Goal: Task Accomplishment & Management: Manage account settings

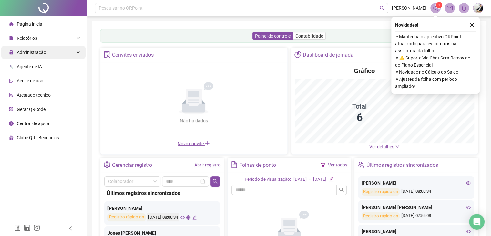
click at [58, 56] on div "Administração" at bounding box center [43, 52] width 84 height 13
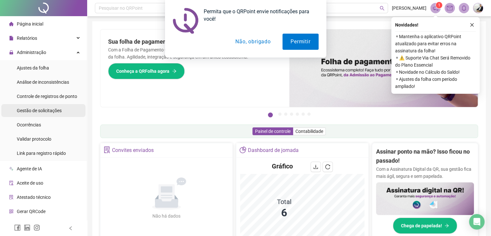
click at [47, 109] on span "Gestão de solicitações" at bounding box center [39, 110] width 45 height 5
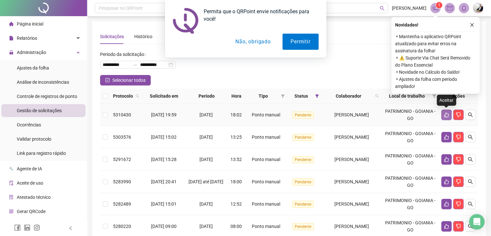
click at [447, 116] on icon "like" at bounding box center [446, 114] width 5 height 5
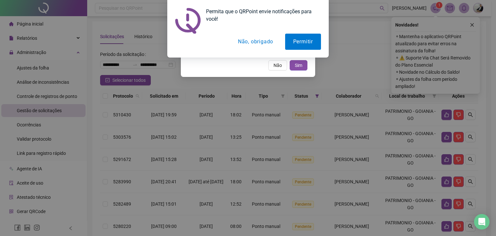
click at [261, 42] on button "Não, obrigado" at bounding box center [255, 42] width 51 height 16
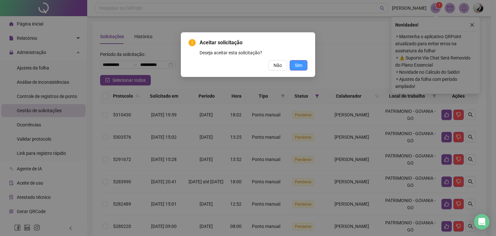
click at [295, 65] on span "Sim" at bounding box center [298, 65] width 7 height 7
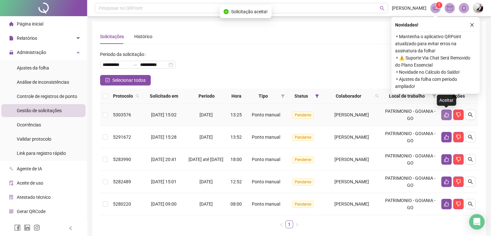
click at [445, 117] on icon "like" at bounding box center [447, 114] width 5 height 5
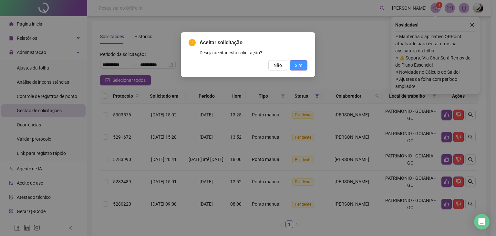
click at [296, 67] on span "Sim" at bounding box center [298, 65] width 7 height 7
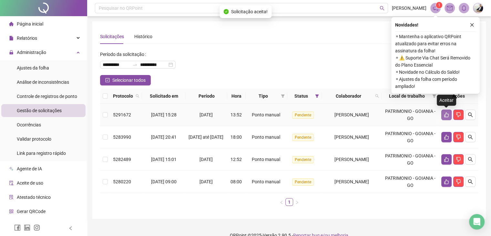
click at [446, 115] on icon "like" at bounding box center [446, 114] width 5 height 5
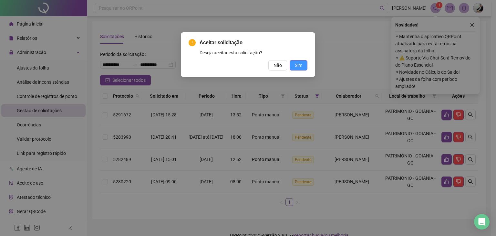
click at [300, 61] on button "Sim" at bounding box center [299, 65] width 18 height 10
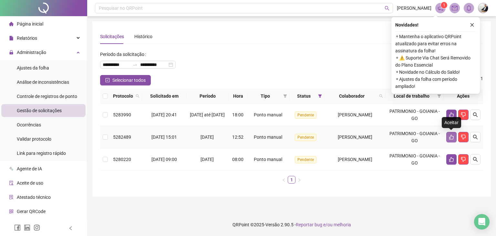
click at [450, 140] on button "button" at bounding box center [452, 137] width 10 height 10
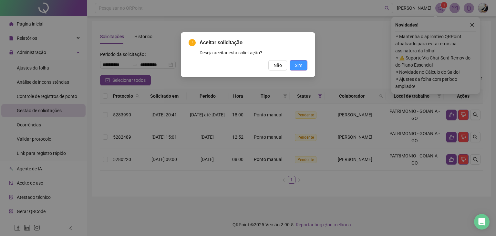
click at [297, 68] on span "Sim" at bounding box center [298, 65] width 7 height 7
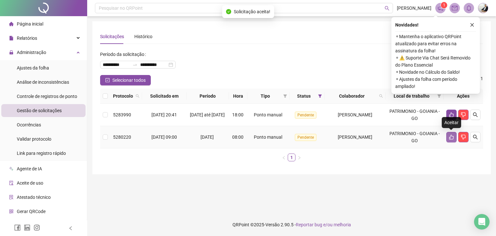
click at [448, 137] on button "button" at bounding box center [452, 137] width 10 height 10
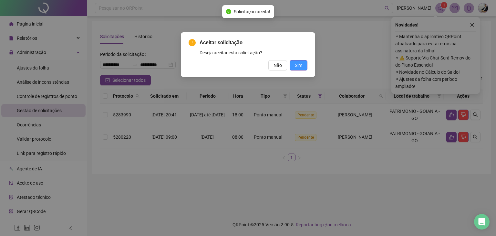
click at [302, 69] on span "Sim" at bounding box center [298, 65] width 7 height 7
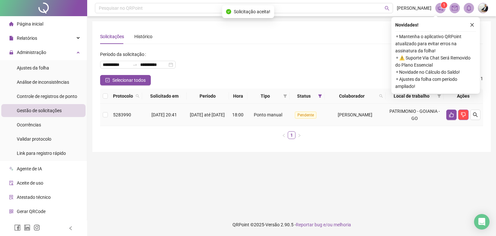
click at [340, 114] on span "[PERSON_NAME]" at bounding box center [355, 114] width 35 height 5
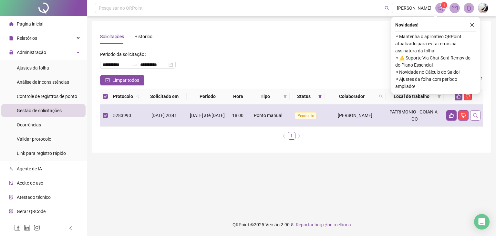
click at [474, 114] on icon "search" at bounding box center [475, 115] width 5 height 5
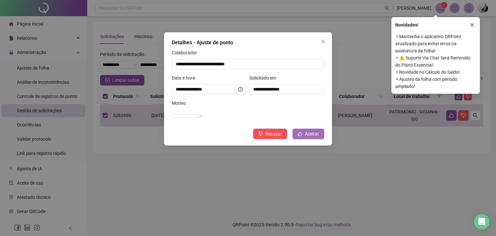
click at [308, 137] on span "Aceitar" at bounding box center [312, 133] width 14 height 7
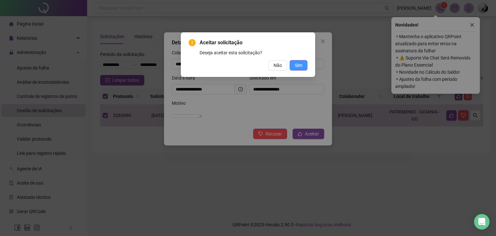
click at [303, 68] on button "Sim" at bounding box center [299, 65] width 18 height 10
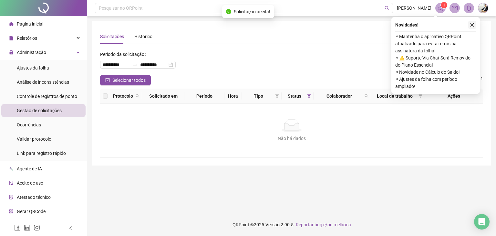
click at [470, 26] on icon "close" at bounding box center [472, 25] width 5 height 5
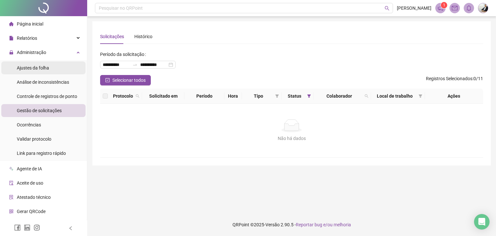
click at [49, 70] on li "Ajustes da folha" at bounding box center [43, 67] width 84 height 13
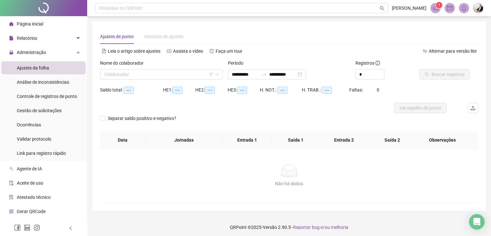
type input "**********"
click at [217, 75] on icon "down" at bounding box center [218, 74] width 4 height 4
click at [154, 75] on input "search" at bounding box center [158, 74] width 109 height 10
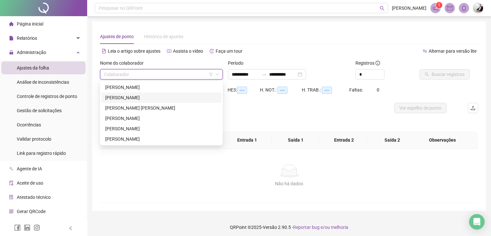
click at [146, 96] on div "[PERSON_NAME]" at bounding box center [161, 97] width 112 height 7
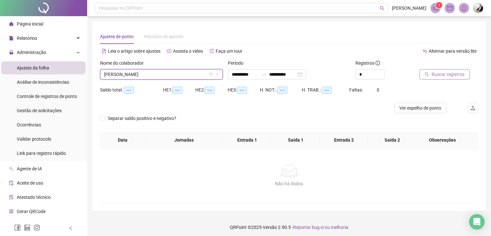
click at [442, 73] on span "Buscar registros" at bounding box center [448, 74] width 33 height 7
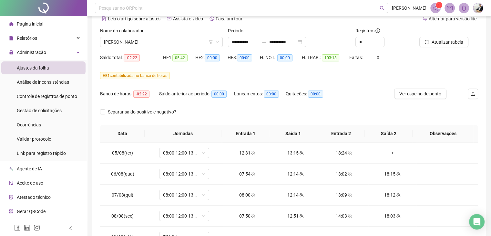
scroll to position [57, 0]
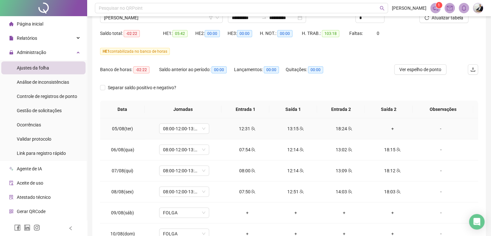
click at [387, 127] on div "+" at bounding box center [393, 128] width 38 height 7
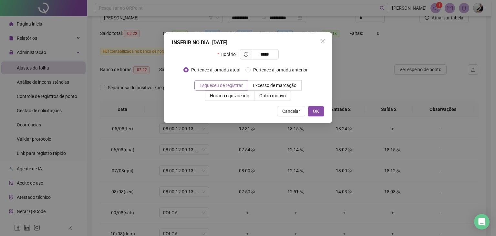
type input "*****"
click at [227, 88] on span "Esqueceu de registrar" at bounding box center [221, 85] width 43 height 5
click at [321, 112] on button "OK" at bounding box center [316, 111] width 16 height 10
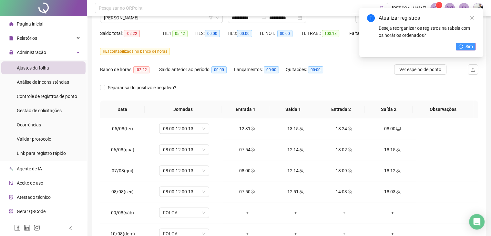
click at [467, 46] on span "Sim" at bounding box center [469, 46] width 7 height 7
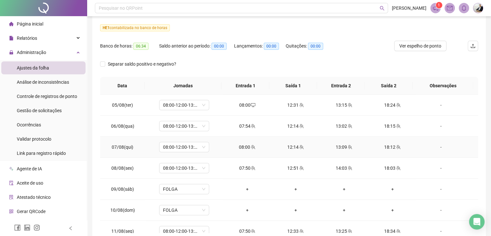
scroll to position [0, 0]
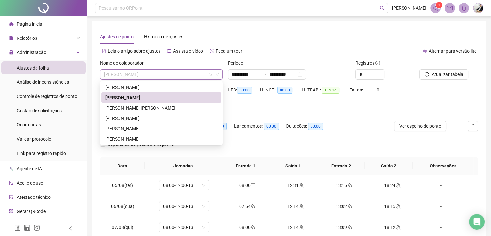
click at [218, 77] on span "[PERSON_NAME]" at bounding box center [161, 74] width 115 height 10
click at [170, 90] on div "[PERSON_NAME]" at bounding box center [161, 87] width 112 height 7
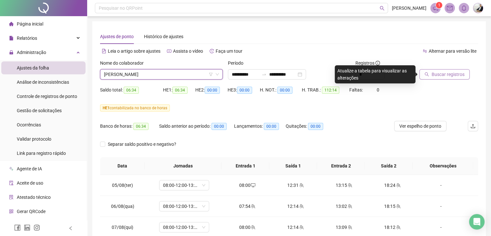
click at [448, 77] on span "Buscar registros" at bounding box center [448, 74] width 33 height 7
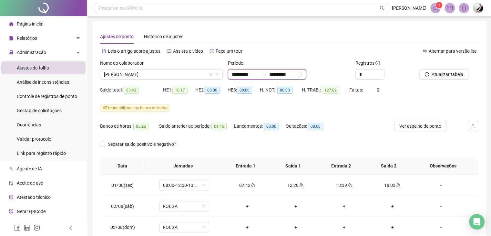
click at [256, 73] on input "**********" at bounding box center [245, 74] width 27 height 7
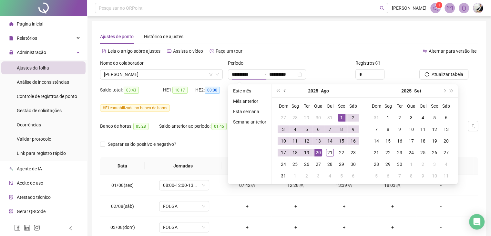
click at [283, 91] on button "prev-year" at bounding box center [285, 90] width 7 height 13
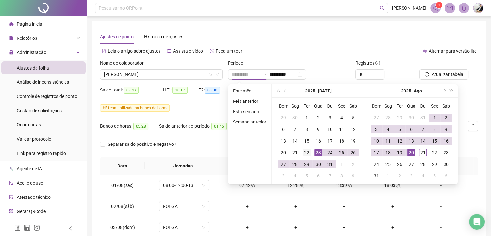
type input "**********"
click at [310, 152] on div "22" at bounding box center [307, 153] width 8 height 8
type input "**********"
click at [421, 152] on div "21" at bounding box center [423, 153] width 8 height 8
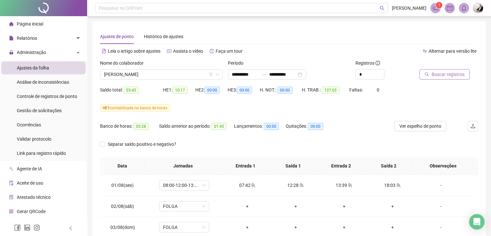
click at [452, 77] on span "Buscar registros" at bounding box center [448, 74] width 33 height 7
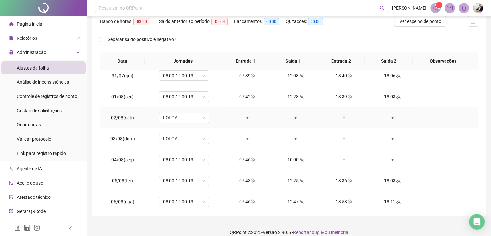
scroll to position [202, 0]
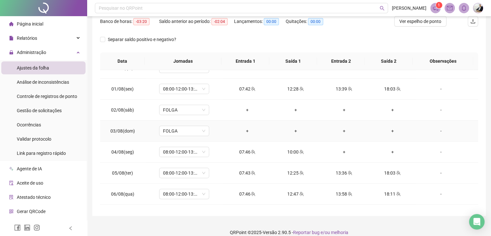
click at [394, 134] on td "+" at bounding box center [393, 131] width 48 height 21
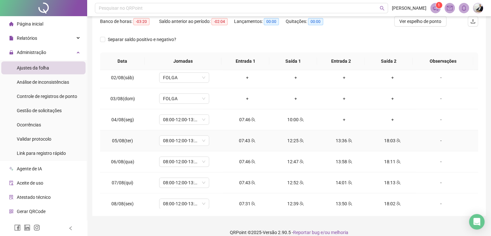
scroll to position [226, 0]
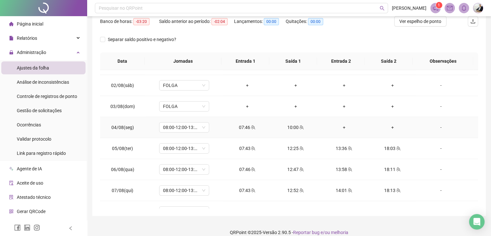
click at [437, 127] on div "-" at bounding box center [441, 127] width 38 height 7
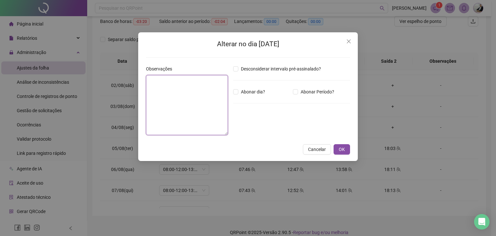
click at [203, 106] on textarea at bounding box center [187, 105] width 82 height 60
type textarea "*"
type textarea "**********"
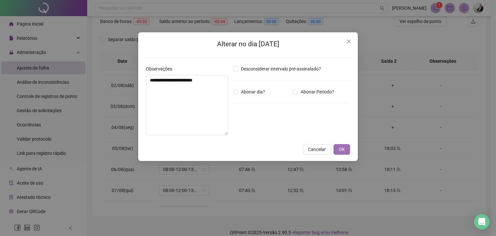
click at [340, 148] on span "OK" at bounding box center [342, 149] width 6 height 7
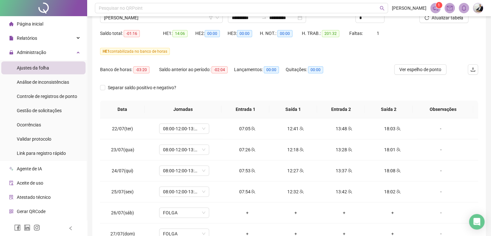
scroll to position [0, 0]
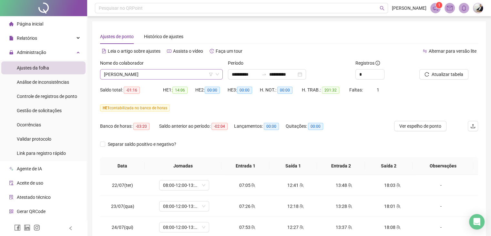
click at [218, 76] on icon "down" at bounding box center [218, 74] width 4 height 4
click at [218, 74] on icon "down" at bounding box center [218, 74] width 4 height 4
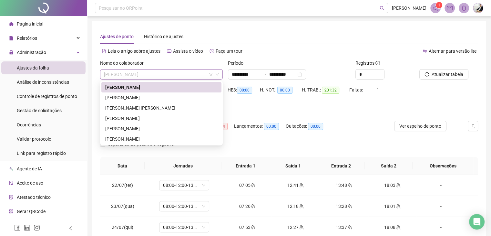
click at [168, 73] on span "[PERSON_NAME]" at bounding box center [161, 74] width 115 height 10
click at [154, 107] on div "[PERSON_NAME] [PERSON_NAME]" at bounding box center [161, 107] width 112 height 7
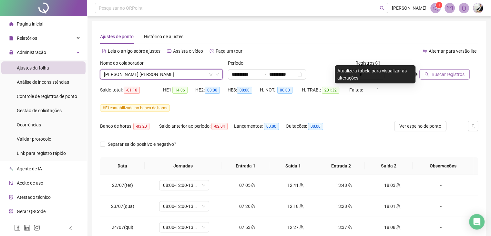
click at [446, 77] on span "Buscar registros" at bounding box center [448, 74] width 33 height 7
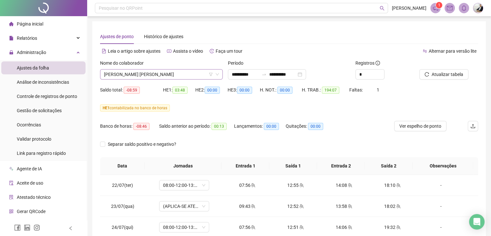
click at [218, 75] on icon "down" at bounding box center [218, 74] width 4 height 4
click at [217, 75] on icon "down" at bounding box center [218, 74] width 4 height 4
click at [189, 77] on span "[PERSON_NAME] [PERSON_NAME]" at bounding box center [161, 74] width 115 height 10
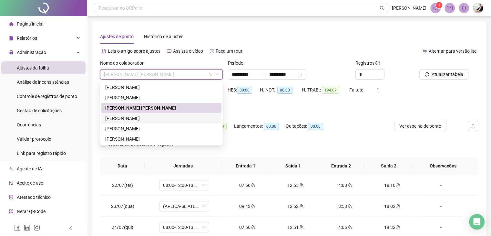
click at [143, 118] on div "[PERSON_NAME]" at bounding box center [161, 118] width 112 height 7
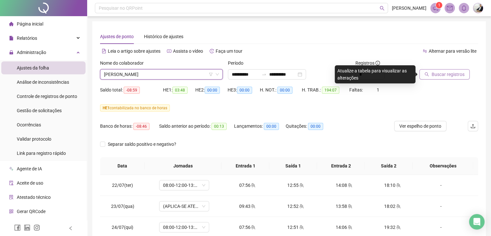
click at [450, 73] on span "Buscar registros" at bounding box center [448, 74] width 33 height 7
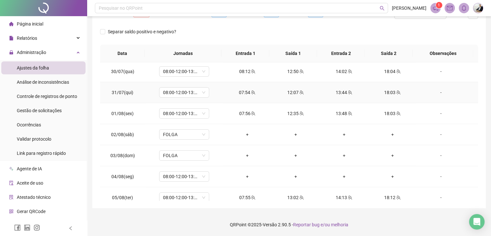
scroll to position [178, 0]
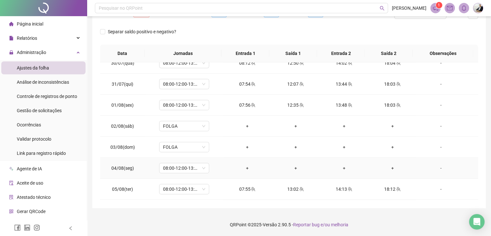
click at [438, 167] on div "-" at bounding box center [441, 167] width 38 height 7
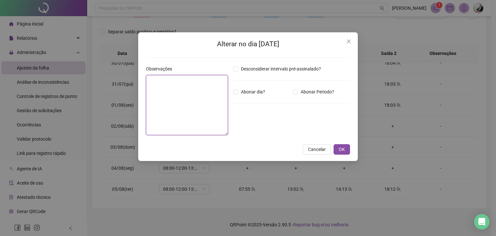
click at [200, 104] on textarea at bounding box center [187, 105] width 82 height 60
type textarea "*****"
click at [343, 147] on span "OK" at bounding box center [342, 149] width 6 height 7
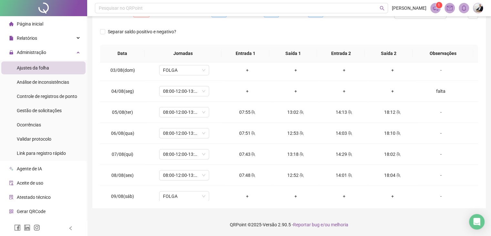
scroll to position [221, 0]
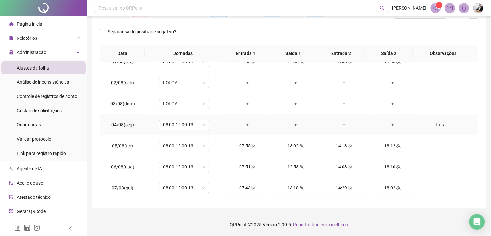
click at [439, 123] on div "falta" at bounding box center [441, 124] width 38 height 7
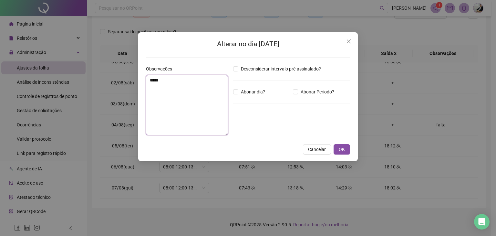
click at [200, 100] on textarea "*****" at bounding box center [187, 105] width 82 height 60
type textarea "**********"
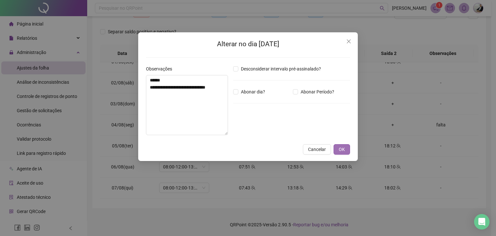
click at [343, 148] on span "OK" at bounding box center [342, 149] width 6 height 7
